Goal: Transaction & Acquisition: Purchase product/service

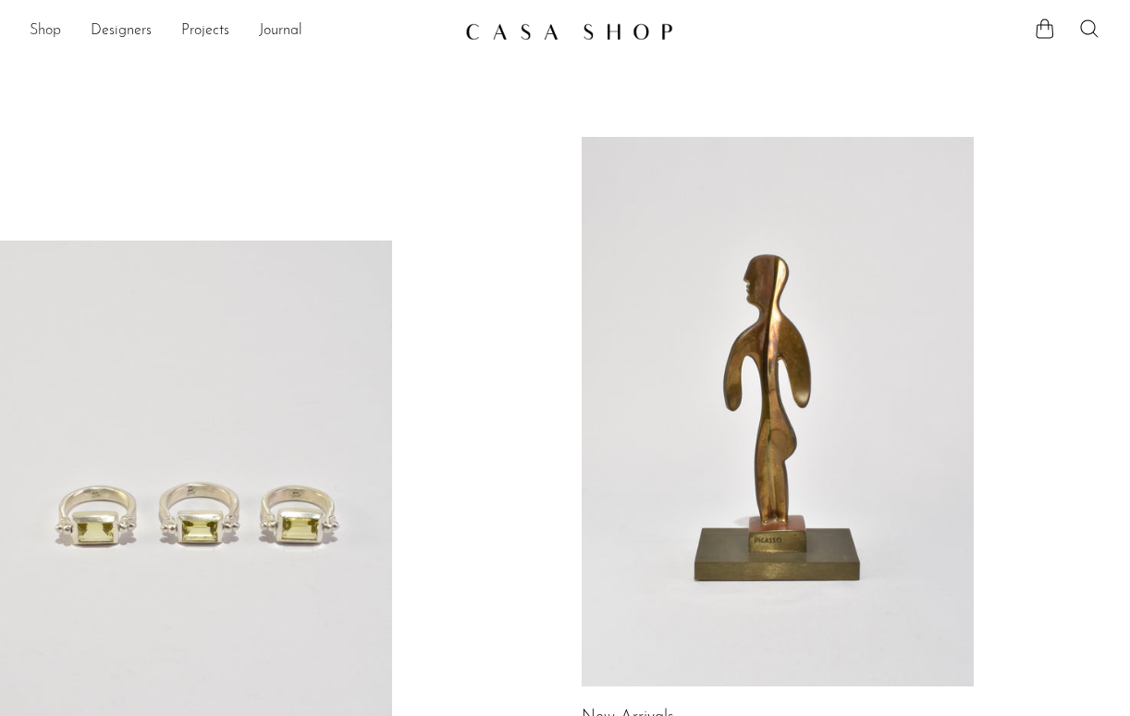
click at [53, 32] on link "Shop" at bounding box center [45, 31] width 31 height 24
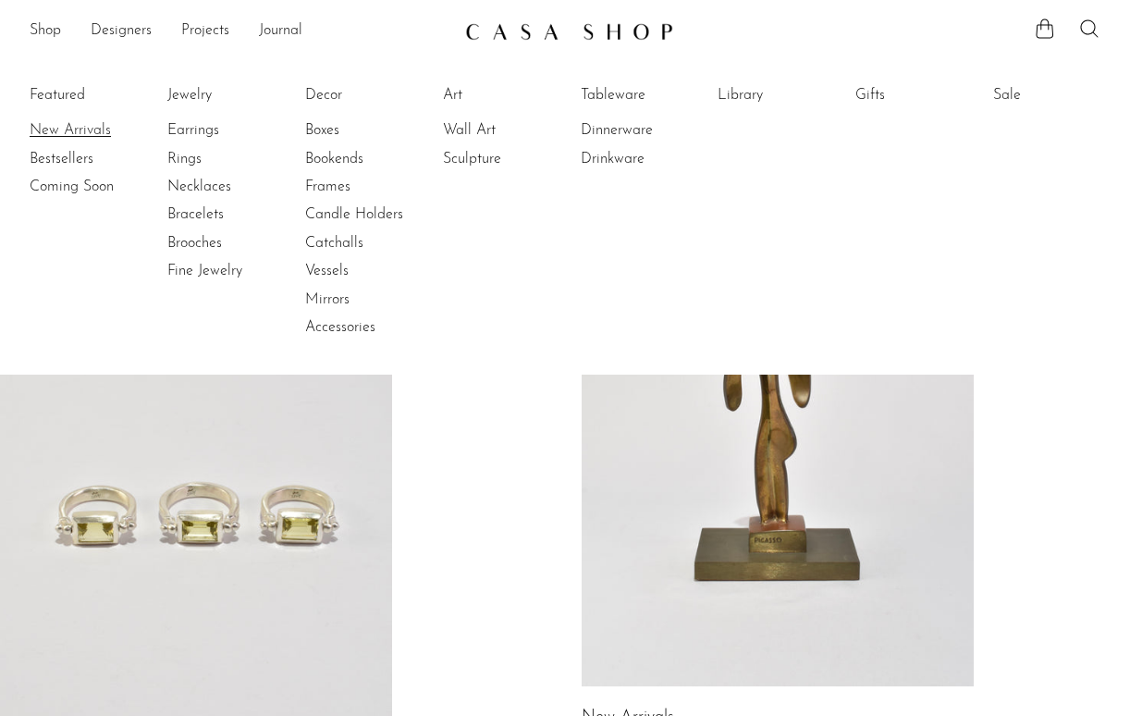
click at [92, 129] on link "New Arrivals" at bounding box center [99, 130] width 139 height 20
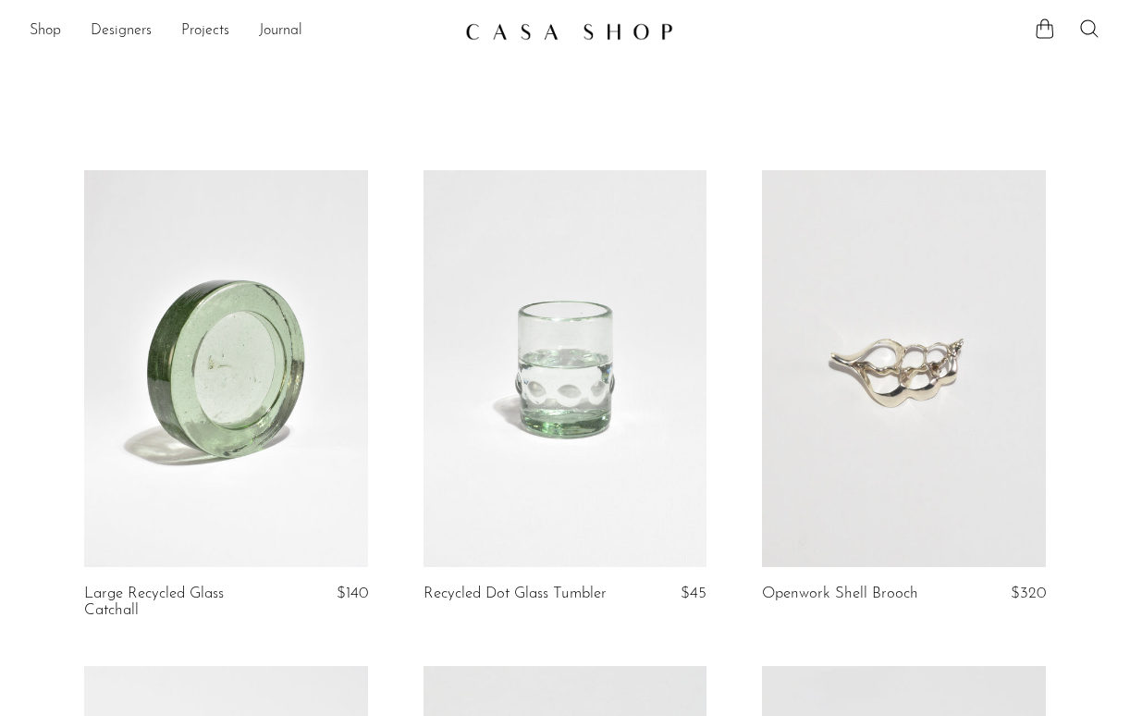
click at [189, 303] on link at bounding box center [226, 368] width 284 height 397
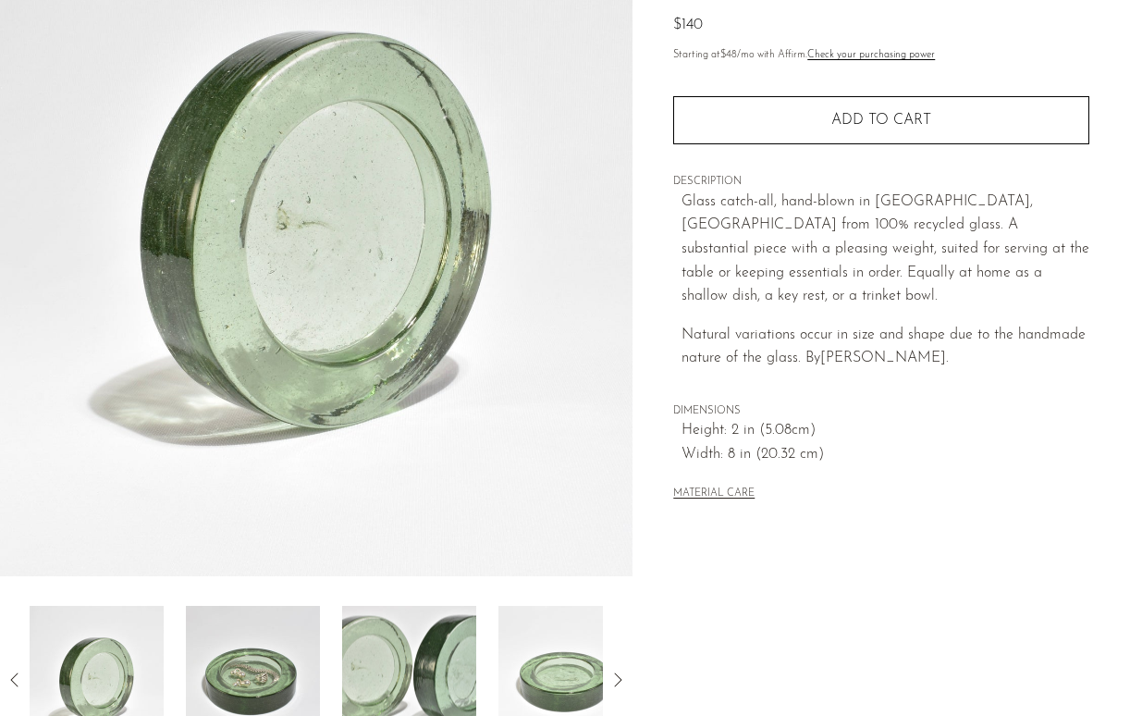
scroll to position [488, 0]
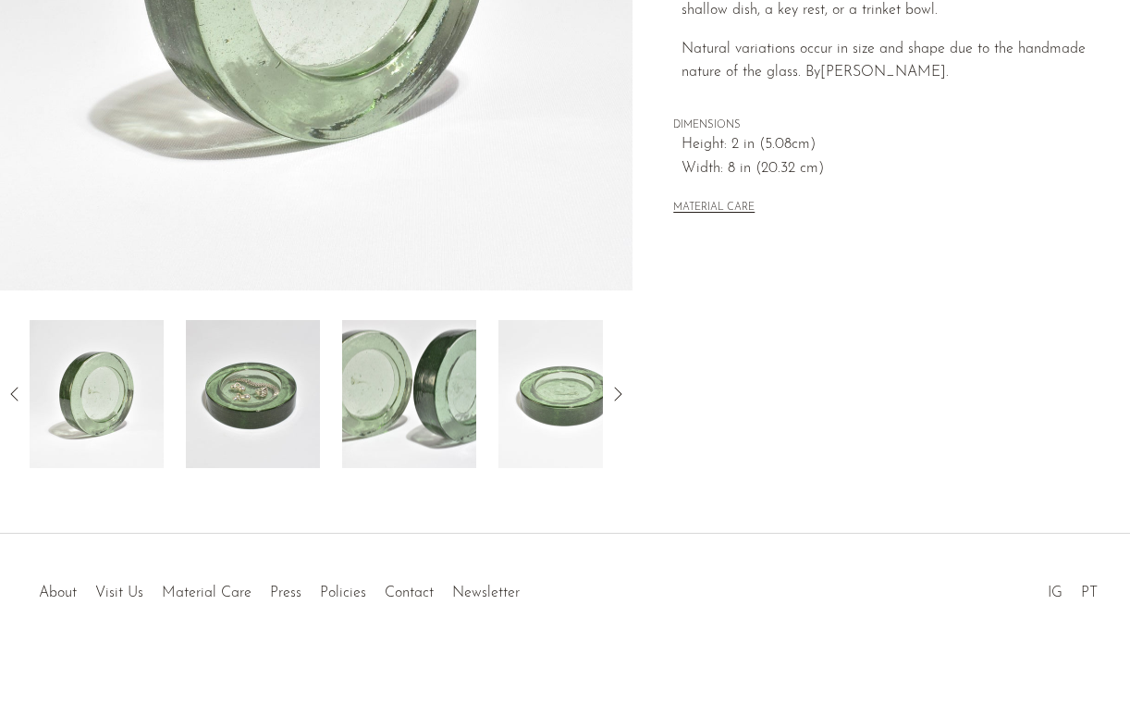
click at [289, 360] on img at bounding box center [253, 394] width 134 height 148
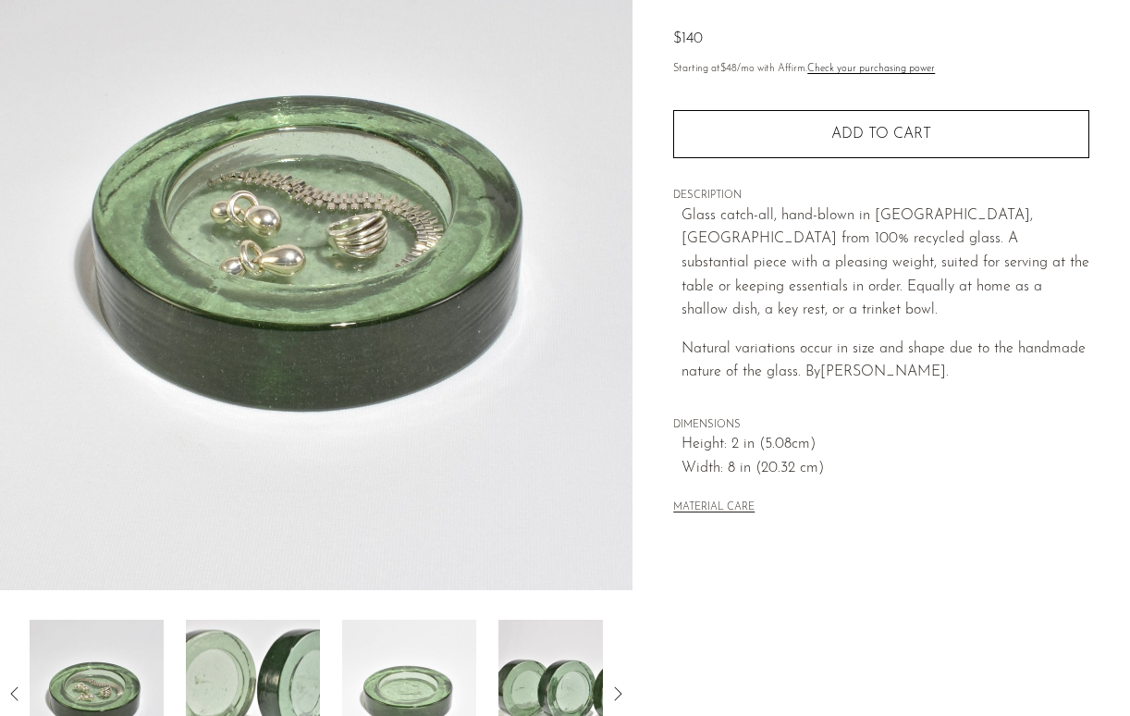
scroll to position [113, 0]
